Goal: Transaction & Acquisition: Purchase product/service

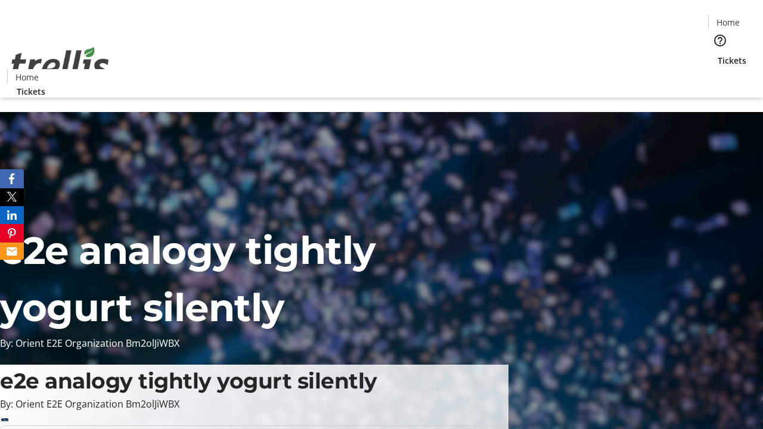
click at [717, 54] on span "Tickets" at bounding box center [731, 60] width 29 height 13
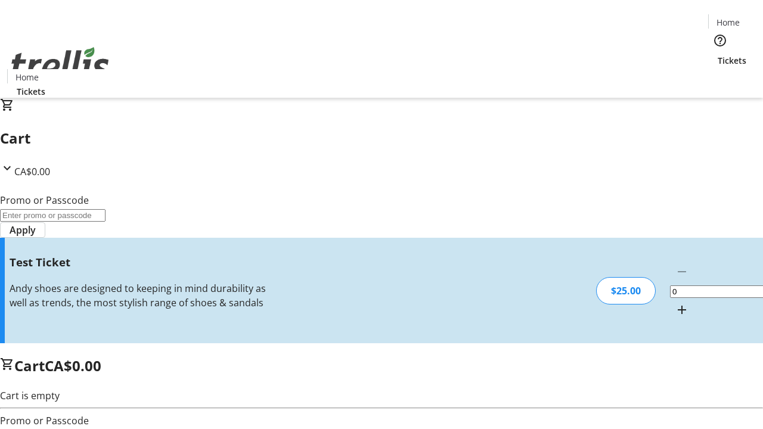
click at [674, 303] on mat-icon "Increment by one" at bounding box center [681, 310] width 14 height 14
type input "1"
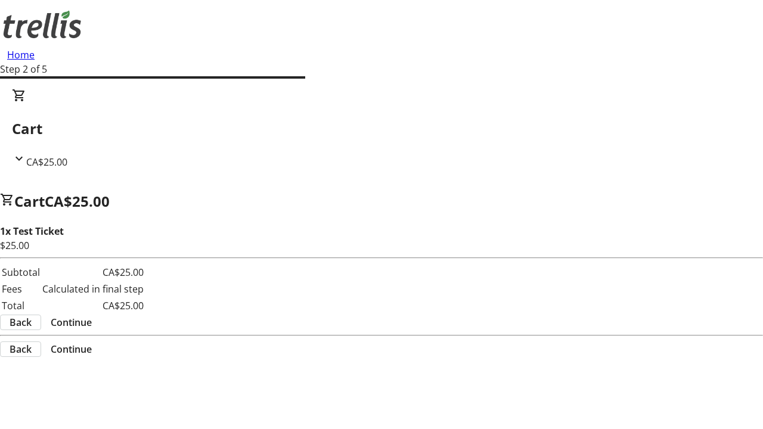
click at [92, 315] on span "Continue" at bounding box center [71, 322] width 41 height 14
